Goal: Find specific page/section: Find specific page/section

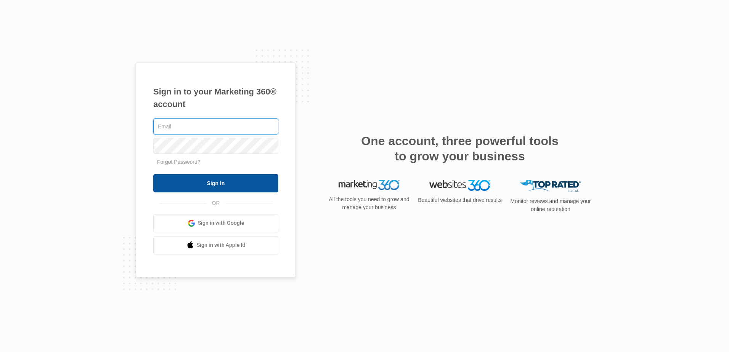
type input "[EMAIL_ADDRESS][DOMAIN_NAME]"
click at [236, 183] on input "Sign In" at bounding box center [215, 183] width 125 height 18
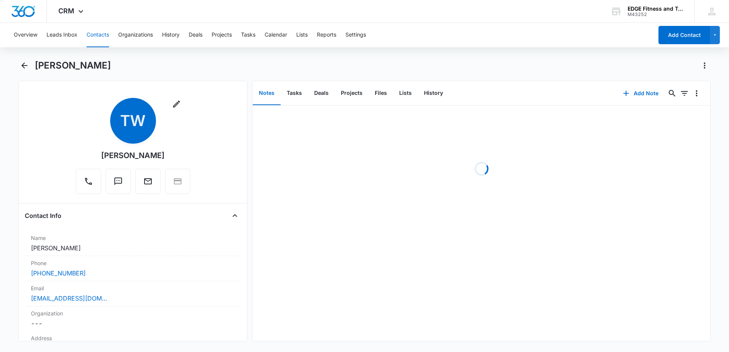
click at [103, 37] on button "Contacts" at bounding box center [98, 35] width 23 height 24
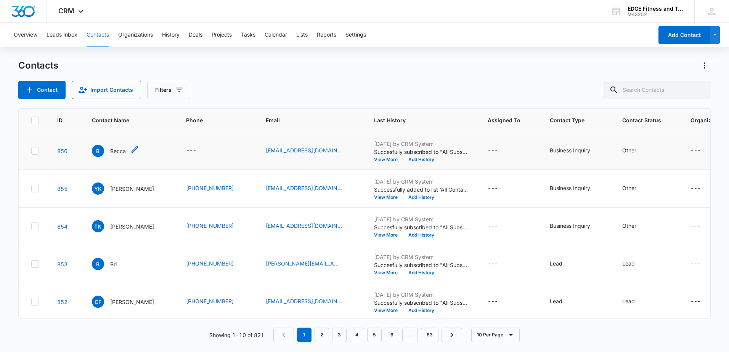
click at [113, 153] on p "Becca" at bounding box center [118, 151] width 16 height 8
